Goal: Use online tool/utility: Utilize a website feature to perform a specific function

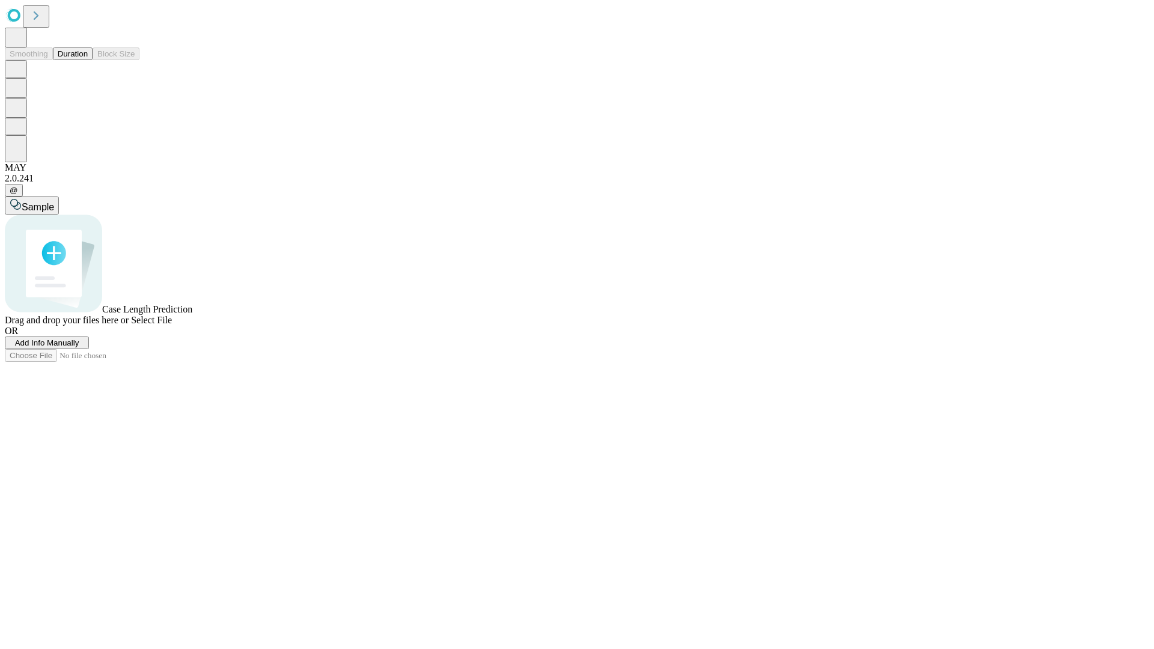
click at [172, 325] on span "Select File" at bounding box center [151, 320] width 41 height 10
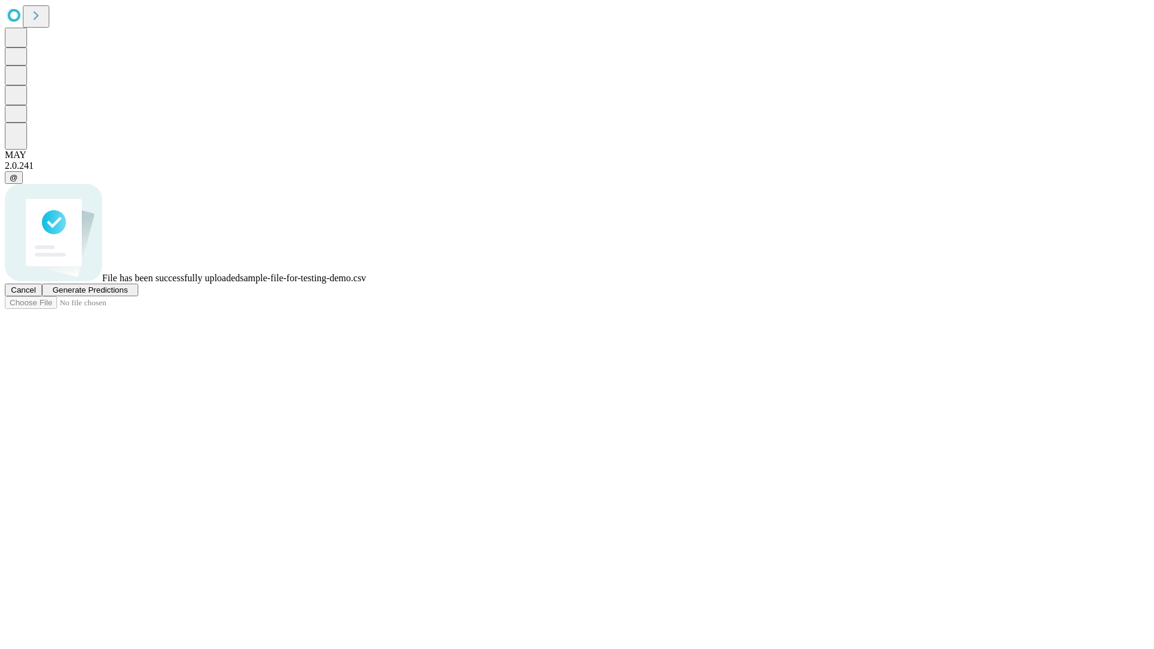
click at [127, 294] on span "Generate Predictions" at bounding box center [89, 289] width 75 height 9
